Goal: Information Seeking & Learning: Check status

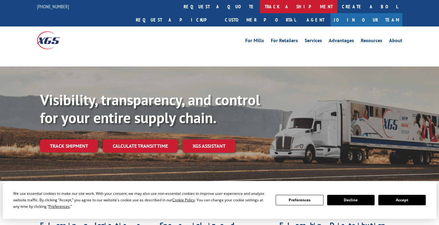
click at [260, 10] on link "track a shipment" at bounding box center [298, 6] width 77 height 13
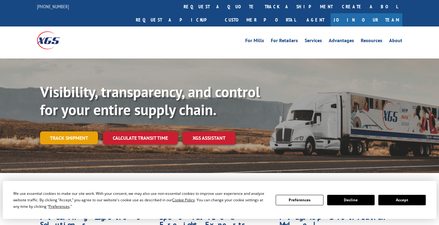
click at [69, 131] on link "Track shipment" at bounding box center [69, 137] width 58 height 13
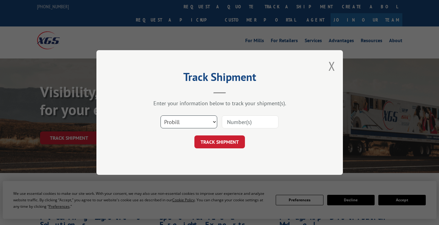
click at [210, 125] on select "Select category... Probill BOL PO" at bounding box center [188, 121] width 57 height 13
select select "po"
click at [160, 115] on select "Select category... Probill BOL PO" at bounding box center [188, 121] width 57 height 13
click at [240, 126] on input at bounding box center [250, 121] width 57 height 13
paste input "292157808"
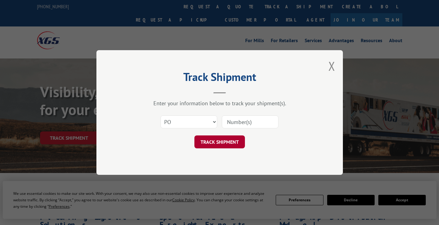
type input "292157808"
click at [225, 143] on button "TRACK SHIPMENT" at bounding box center [219, 141] width 50 height 13
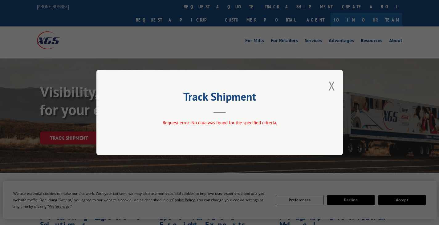
drag, startPoint x: 333, startPoint y: 86, endPoint x: 309, endPoint y: 58, distance: 36.5
click at [333, 86] on button "Close modal" at bounding box center [331, 86] width 7 height 16
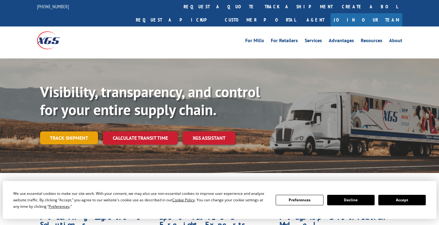
click at [85, 131] on link "Track shipment" at bounding box center [69, 137] width 58 height 13
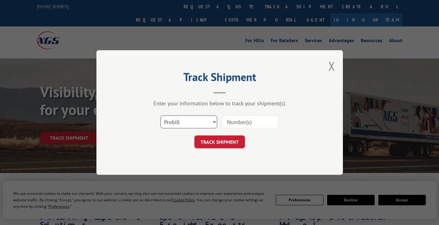
click at [200, 124] on select "Select category... Probill BOL PO" at bounding box center [188, 121] width 57 height 13
click at [331, 69] on button "Close modal" at bounding box center [331, 66] width 7 height 16
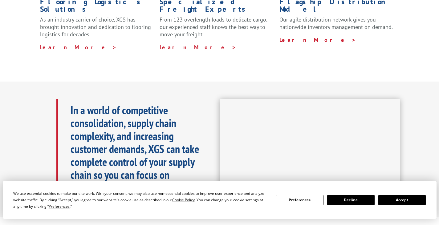
scroll to position [123, 0]
